Goal: Task Accomplishment & Management: Use online tool/utility

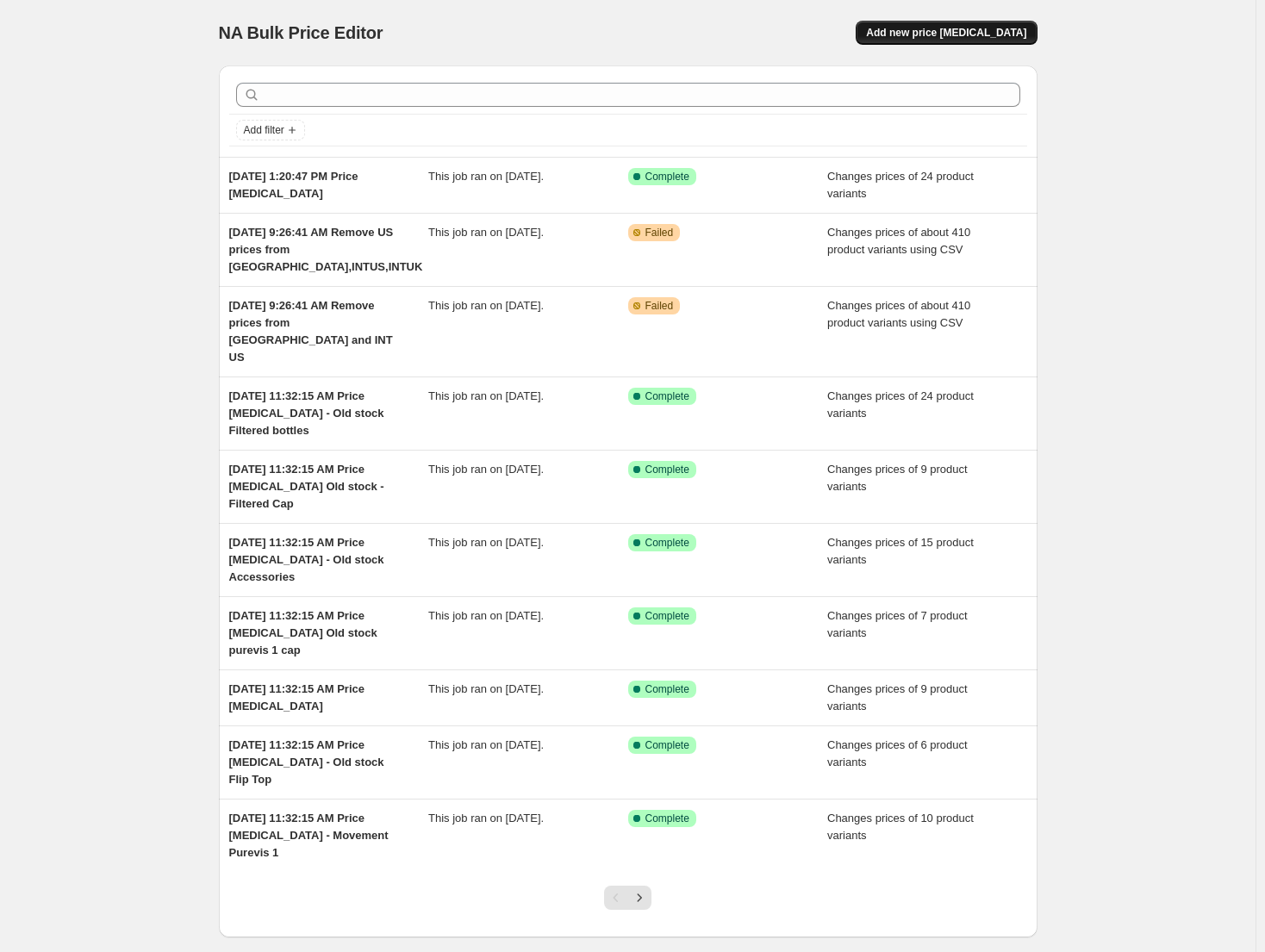
click at [986, 38] on span "Add new price [MEDICAL_DATA]" at bounding box center [946, 33] width 161 height 14
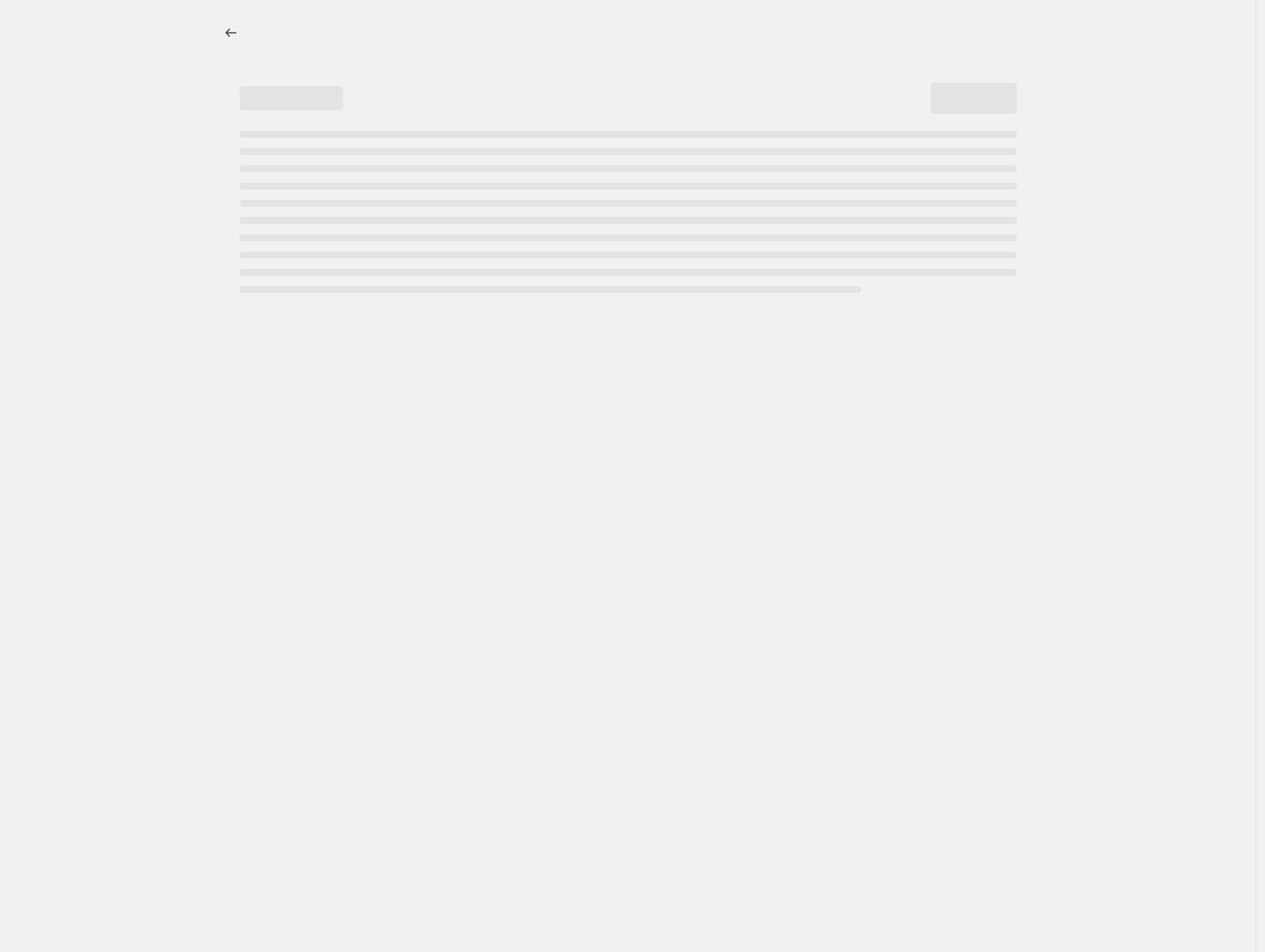
select select "percentage"
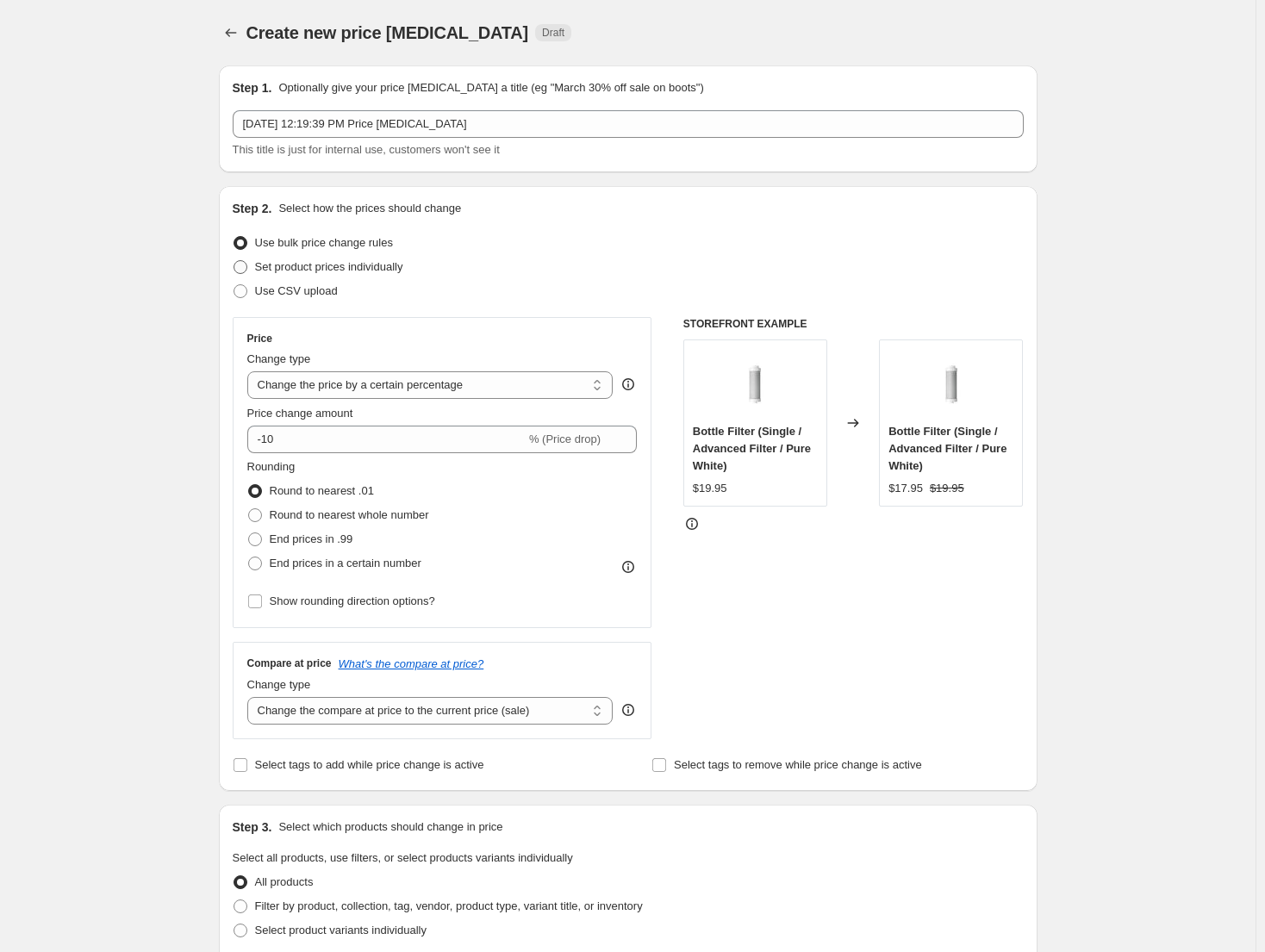
click at [372, 271] on span "Set product prices individually" at bounding box center [330, 267] width 148 height 13
click at [235, 261] on input "Set product prices individually" at bounding box center [234, 260] width 1 height 1
radio input "true"
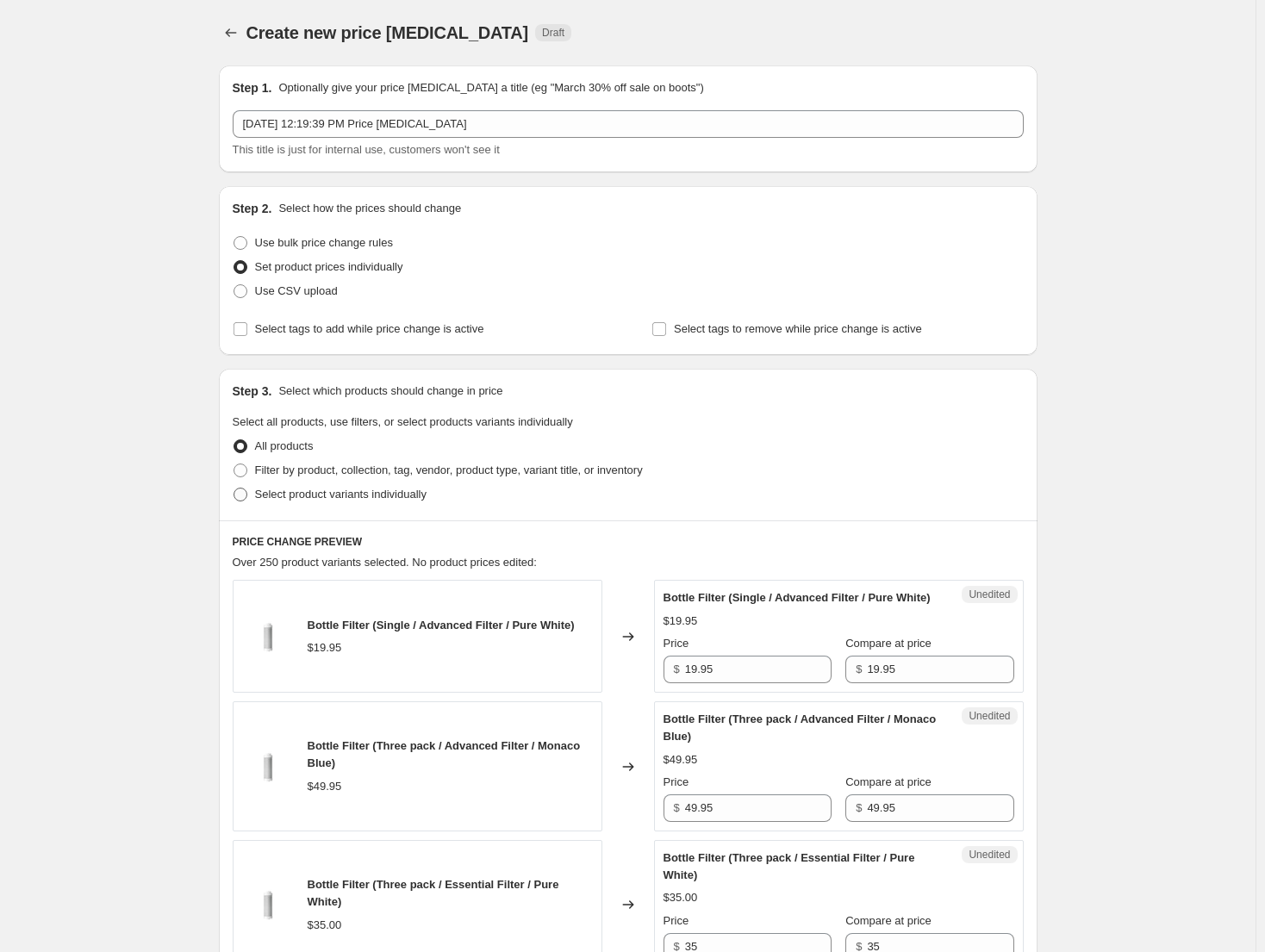
click at [335, 498] on span "Select product variants individually" at bounding box center [341, 494] width 172 height 13
click at [235, 488] on input "Select product variants individually" at bounding box center [234, 487] width 1 height 1
radio input "true"
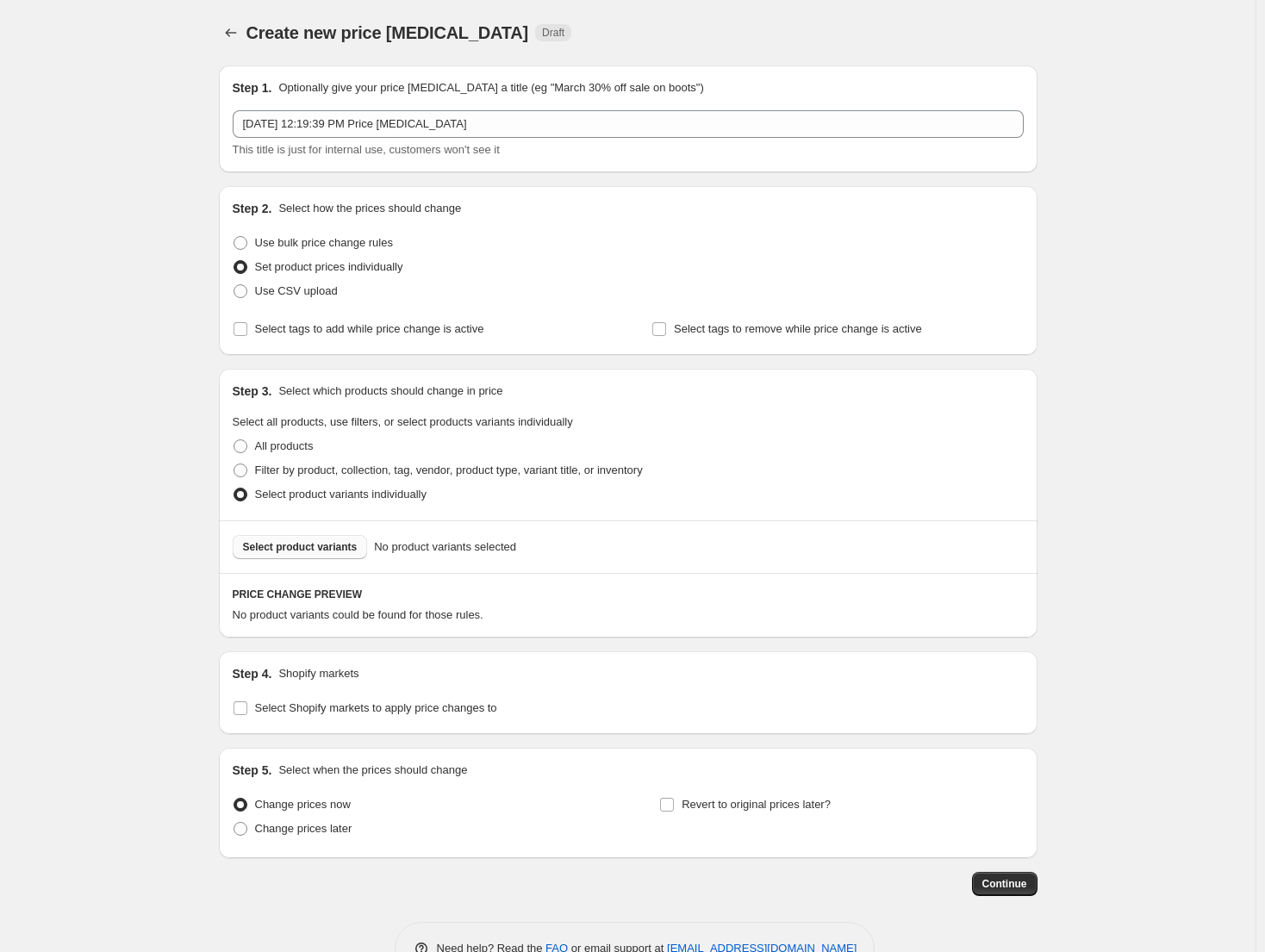
click at [342, 558] on button "Select product variants" at bounding box center [301, 547] width 135 height 24
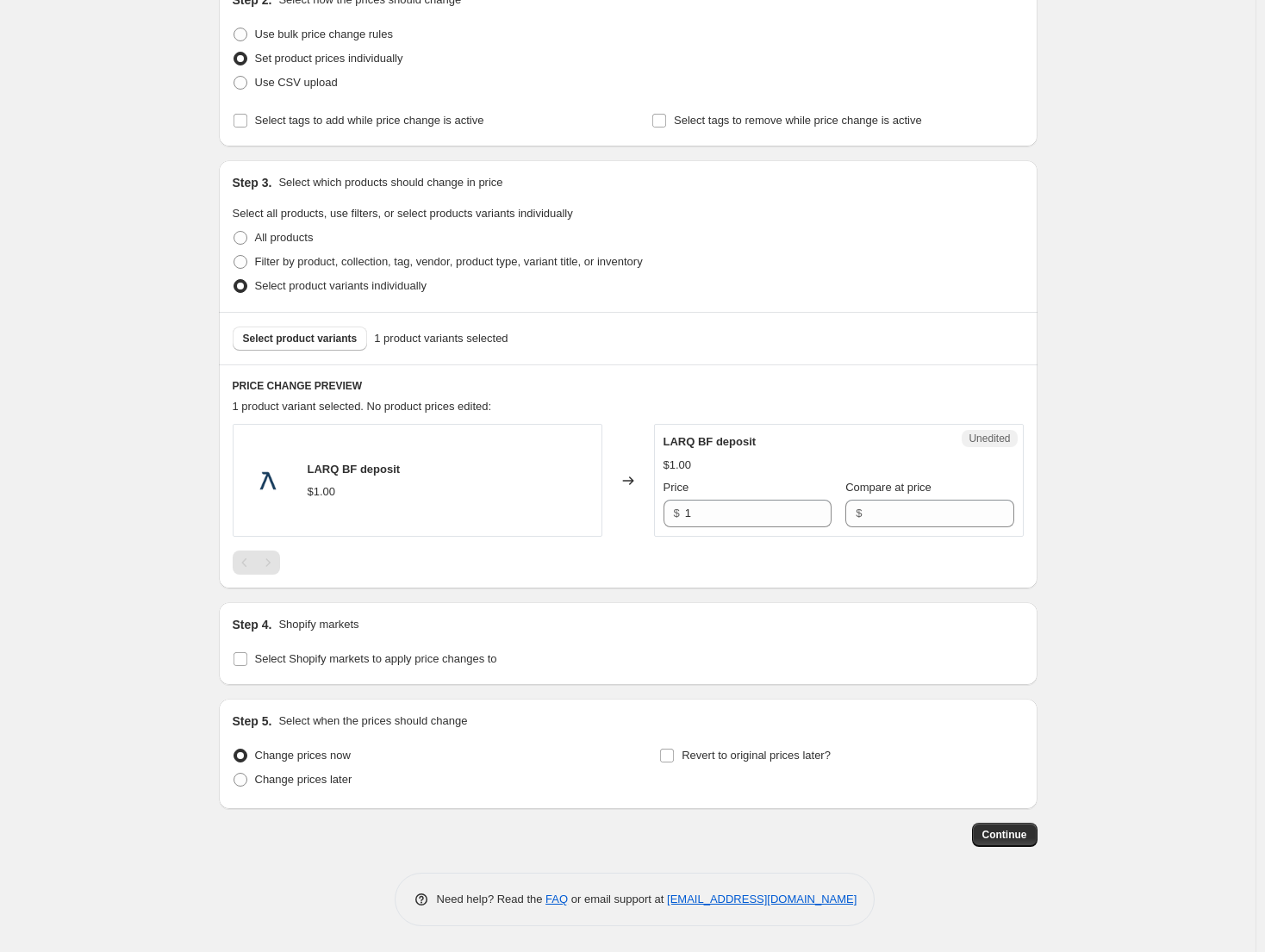
scroll to position [208, 0]
click at [282, 656] on span "Select Shopify markets to apply price changes to" at bounding box center [377, 659] width 242 height 13
click at [247, 656] on input "Select Shopify markets to apply price changes to" at bounding box center [240, 659] width 14 height 14
checkbox input "true"
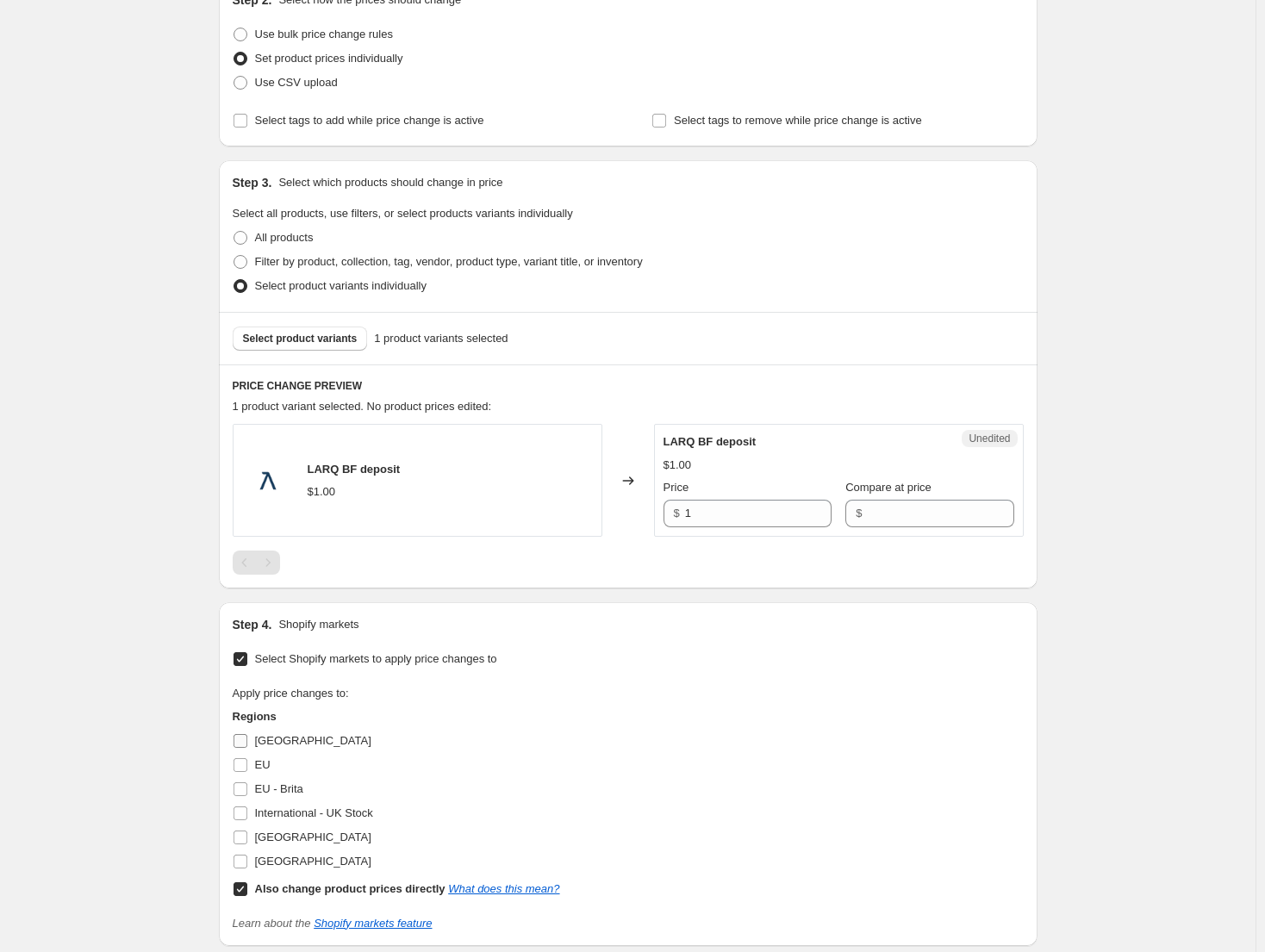
click at [277, 738] on span "[GEOGRAPHIC_DATA]" at bounding box center [314, 741] width 116 height 13
click at [247, 738] on input "[GEOGRAPHIC_DATA]" at bounding box center [240, 741] width 14 height 14
checkbox input "true"
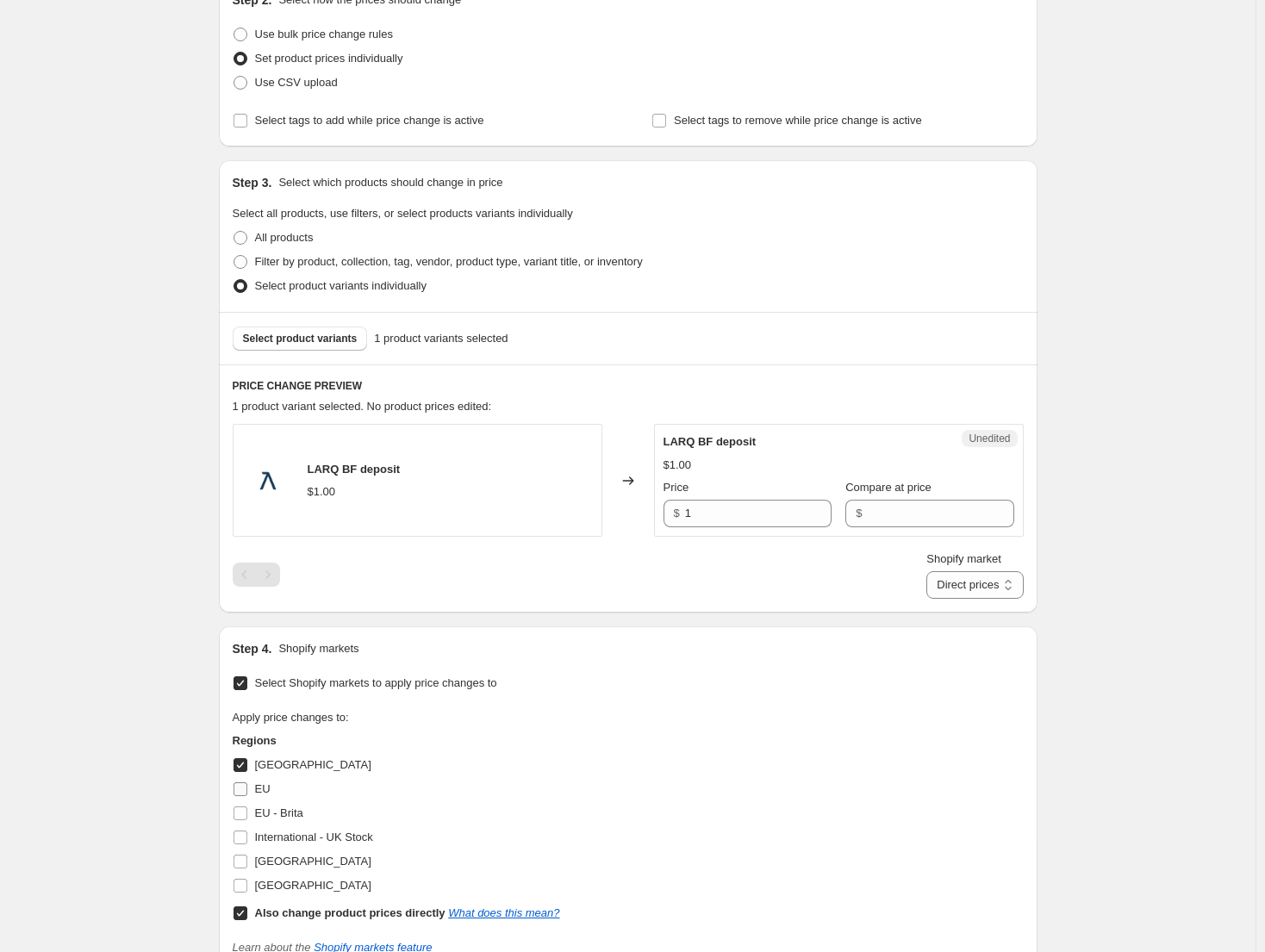
click at [261, 779] on label "EU" at bounding box center [252, 790] width 38 height 24
click at [247, 782] on input "EU" at bounding box center [240, 789] width 14 height 14
checkbox input "true"
click at [275, 812] on span "EU - Brita" at bounding box center [279, 813] width 48 height 13
click at [247, 812] on input "EU - Brita" at bounding box center [240, 813] width 14 height 14
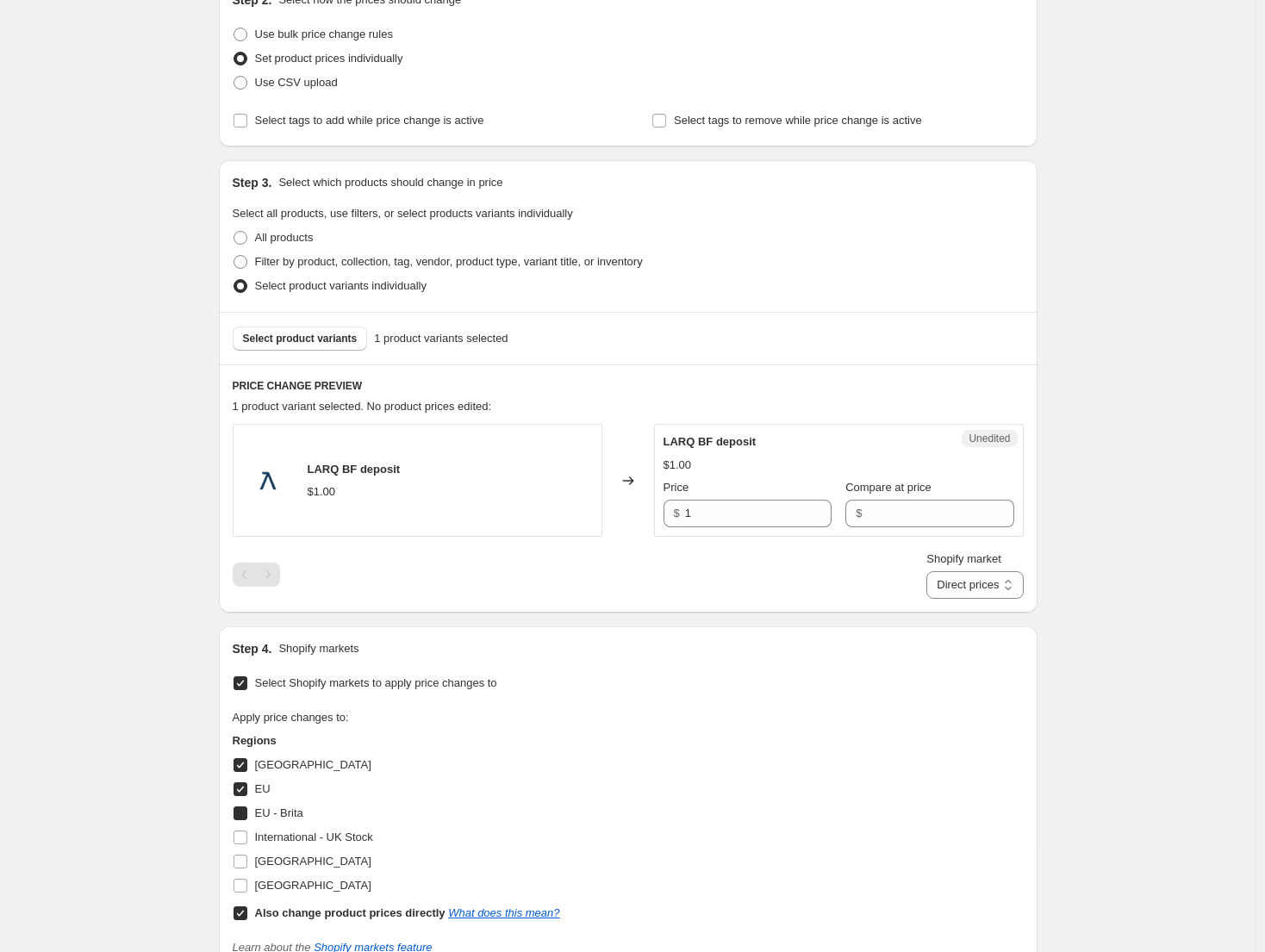
checkbox input "true"
click at [332, 868] on span "[GEOGRAPHIC_DATA]" at bounding box center [314, 861] width 116 height 13
click at [247, 868] on input "[GEOGRAPHIC_DATA]" at bounding box center [240, 861] width 14 height 14
checkbox input "true"
click at [1010, 590] on select "Direct prices [GEOGRAPHIC_DATA] [GEOGRAPHIC_DATA] [GEOGRAPHIC_DATA] - Brita [GE…" at bounding box center [975, 584] width 97 height 27
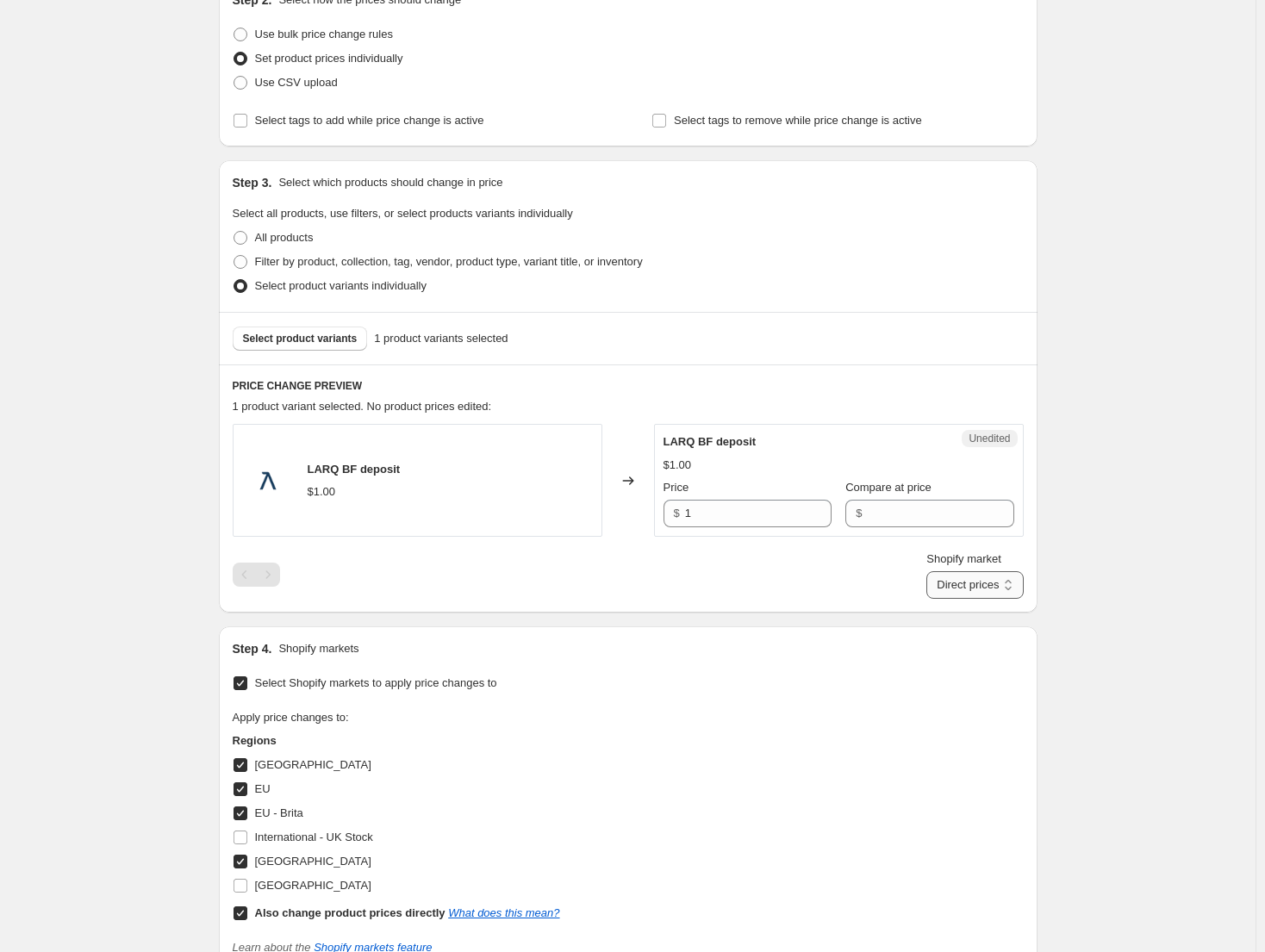
click at [952, 599] on select "Direct prices [GEOGRAPHIC_DATA] [GEOGRAPHIC_DATA] [GEOGRAPHIC_DATA] - Brita [GE…" at bounding box center [975, 584] width 97 height 27
click at [990, 581] on select "Direct prices [GEOGRAPHIC_DATA] [GEOGRAPHIC_DATA] [GEOGRAPHIC_DATA] - Brita [GE…" at bounding box center [948, 584] width 151 height 27
click at [952, 599] on select "Direct prices [GEOGRAPHIC_DATA] [GEOGRAPHIC_DATA] [GEOGRAPHIC_DATA] - Brita [GE…" at bounding box center [948, 584] width 151 height 27
click at [1005, 591] on select "Direct prices [GEOGRAPHIC_DATA] [GEOGRAPHIC_DATA] [GEOGRAPHIC_DATA] - Brita [GE…" at bounding box center [986, 584] width 75 height 27
click at [949, 599] on select "Direct prices [GEOGRAPHIC_DATA] [GEOGRAPHIC_DATA] [GEOGRAPHIC_DATA] - Brita [GE…" at bounding box center [986, 584] width 75 height 27
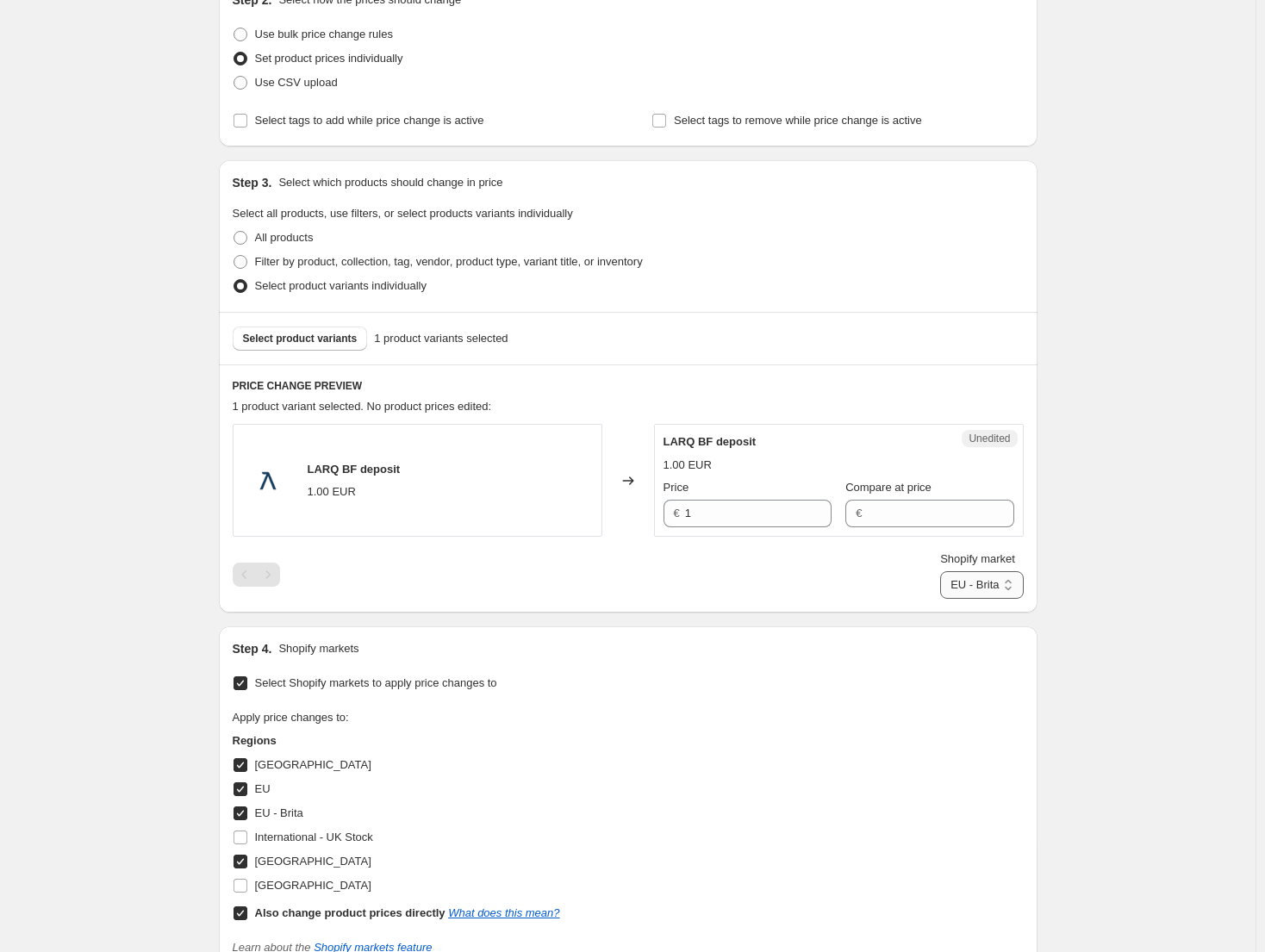
click at [992, 581] on select "Direct prices [GEOGRAPHIC_DATA] [GEOGRAPHIC_DATA] [GEOGRAPHIC_DATA] - Brita [GE…" at bounding box center [981, 584] width 83 height 27
select select "49780687014"
click at [940, 599] on select "Direct prices [GEOGRAPHIC_DATA] [GEOGRAPHIC_DATA] [GEOGRAPHIC_DATA] - Brita [GE…" at bounding box center [981, 584] width 83 height 27
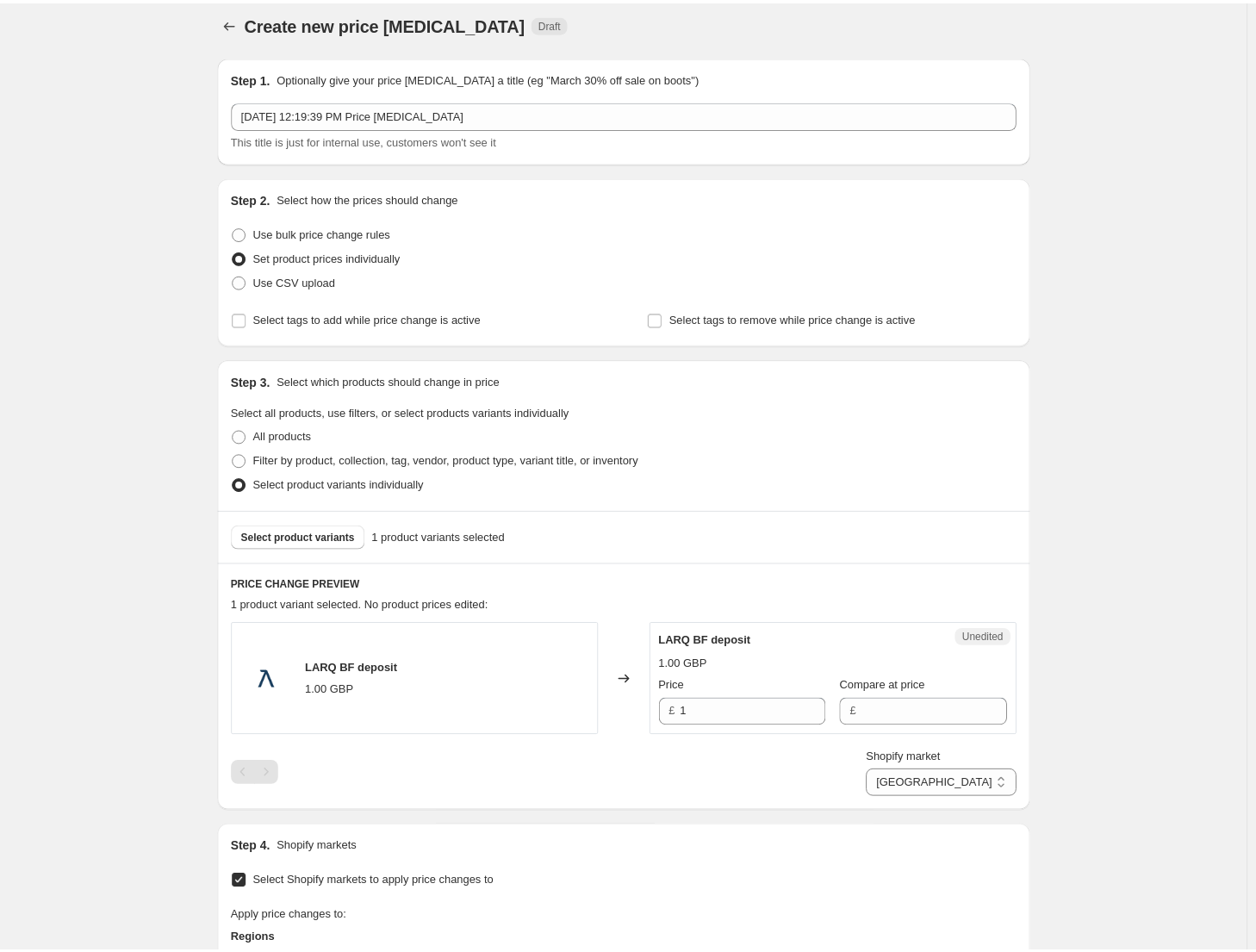
scroll to position [0, 0]
